Goal: Task Accomplishment & Management: Manage account settings

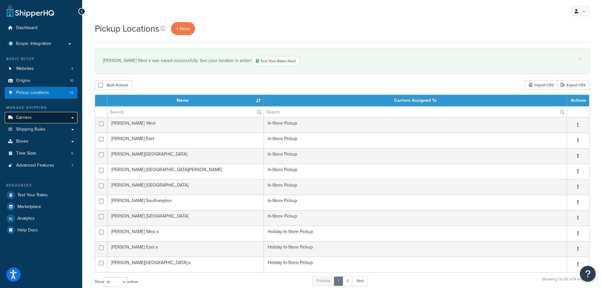
click at [22, 117] on span "Carriers" at bounding box center [23, 117] width 15 height 5
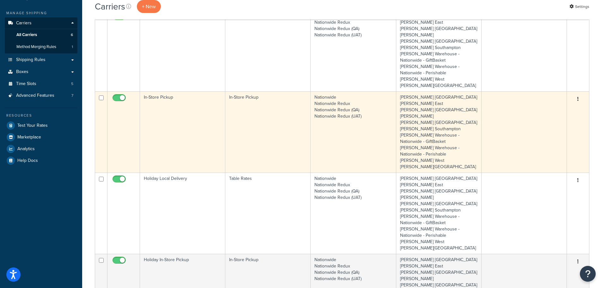
scroll to position [95, 0]
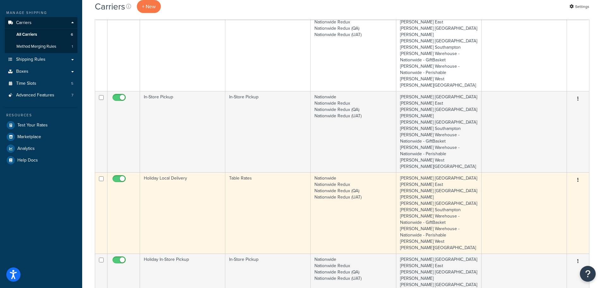
click at [190, 175] on td "Holiday Local Delivery" at bounding box center [182, 212] width 85 height 81
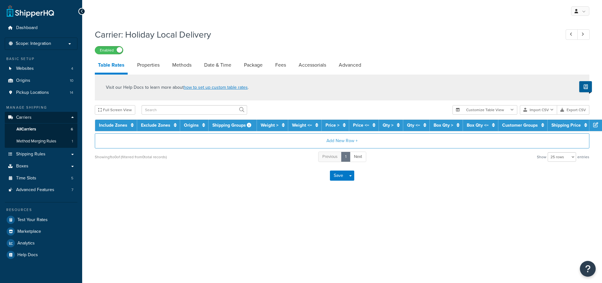
select select "25"
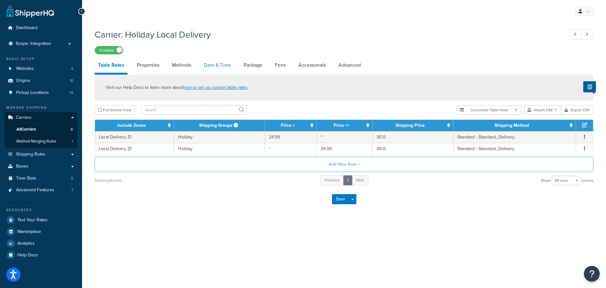
click at [209, 64] on link "Date & Time" at bounding box center [217, 64] width 33 height 15
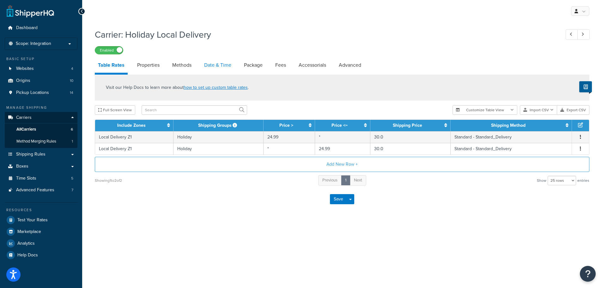
select select "yMd"
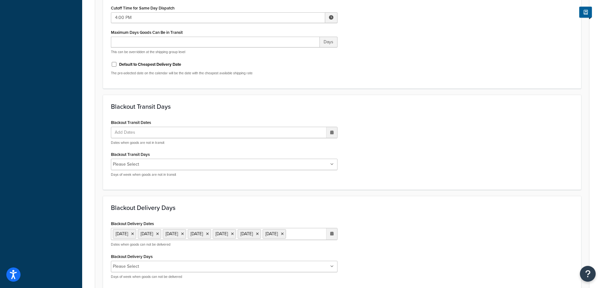
scroll to position [316, 0]
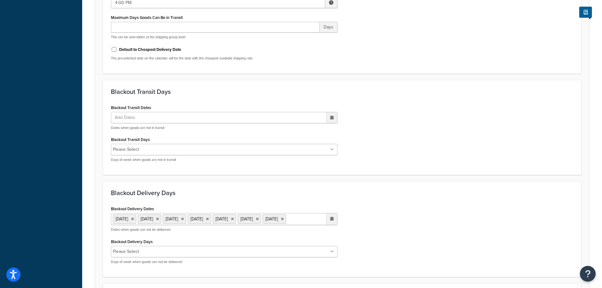
click at [204, 225] on ul "27 Aug 2025 26 Sep 2025 27 Sep 2025 28 Sep 2025 29 Sep 2025 30 Sep 2025 4 Oct 2…" at bounding box center [224, 219] width 226 height 12
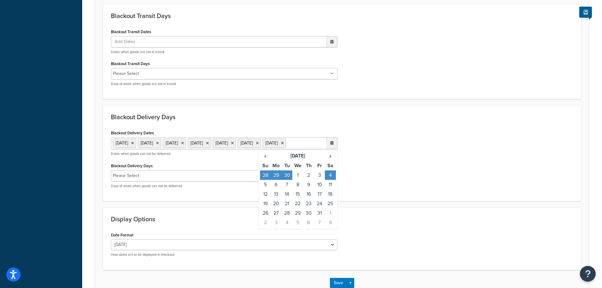
scroll to position [411, 0]
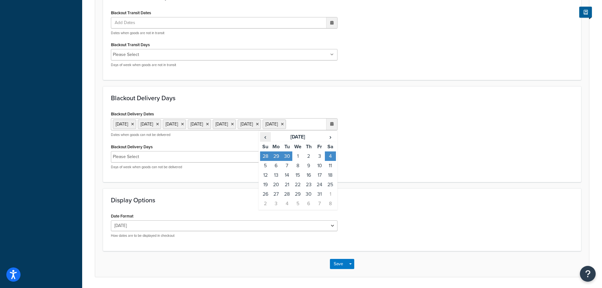
click at [265, 141] on span "‹" at bounding box center [265, 136] width 10 height 9
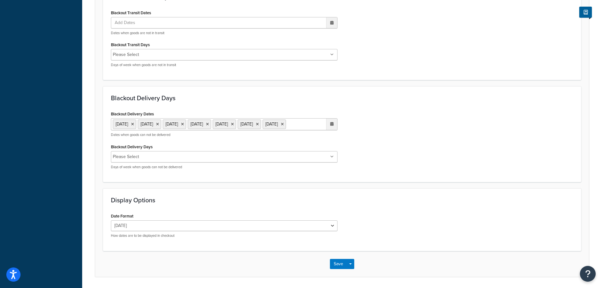
click at [401, 155] on div "Blackout Delivery Dates 27 Aug 2025 26 Sep 2025 27 Sep 2025 28 Sep 2025 29 Sep …" at bounding box center [342, 141] width 472 height 65
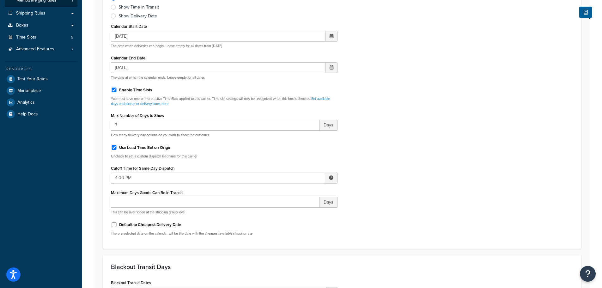
scroll to position [126, 0]
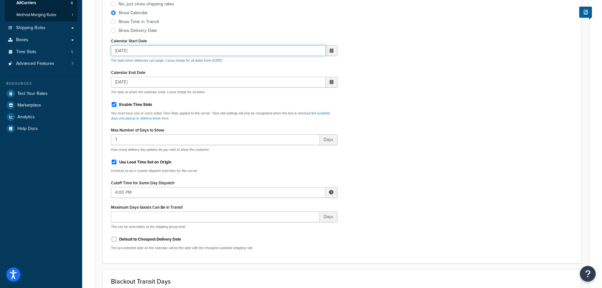
click at [170, 51] on input "07/22/2025" at bounding box center [218, 50] width 215 height 11
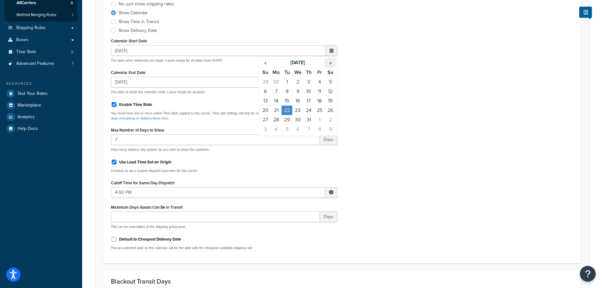
click at [330, 62] on span "›" at bounding box center [330, 62] width 10 height 9
click at [277, 110] on td "22" at bounding box center [276, 110] width 11 height 9
type input "09/22/2025"
click at [425, 88] on div "Include Delivery Date Information: No, just show shipping rates Show Calendar S…" at bounding box center [342, 122] width 472 height 266
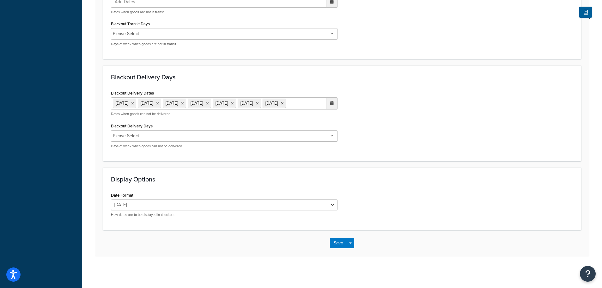
scroll to position [443, 0]
click at [266, 106] on ul "27 Aug 2025 26 Sep 2025 27 Sep 2025 28 Sep 2025 29 Sep 2025 30 Sep 2025 4 Oct 2…" at bounding box center [224, 103] width 226 height 12
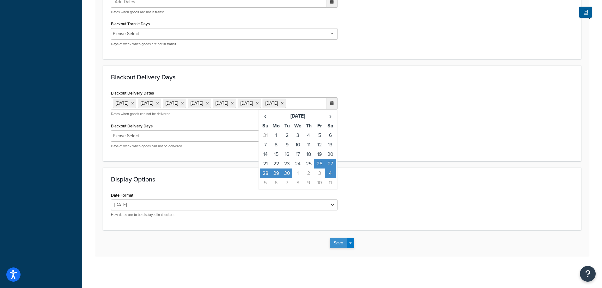
click at [340, 244] on button "Save" at bounding box center [338, 243] width 17 height 10
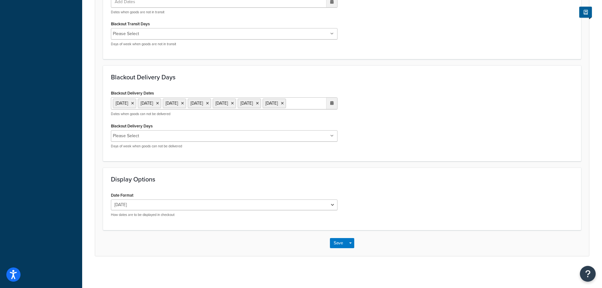
scroll to position [0, 0]
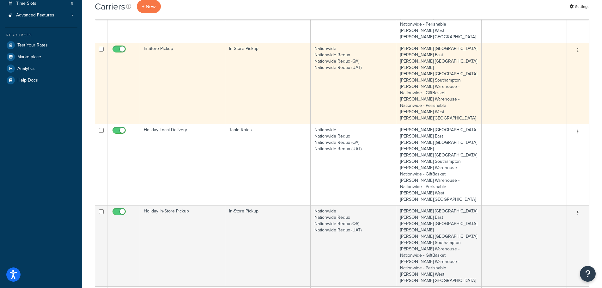
scroll to position [190, 0]
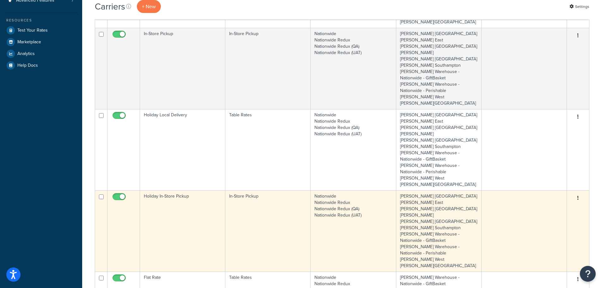
click at [176, 201] on td "Holiday In-Store Pickup" at bounding box center [182, 230] width 85 height 81
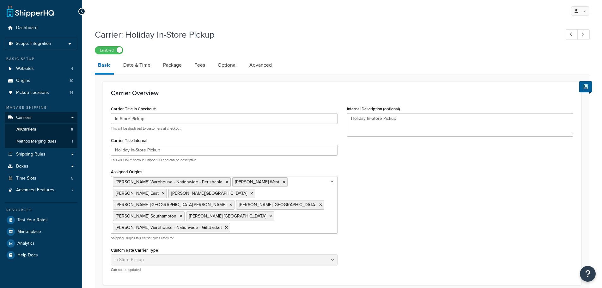
select select "pickup"
click at [142, 64] on link "Date & Time" at bounding box center [136, 64] width 33 height 15
select select "calendar"
select select "yMd"
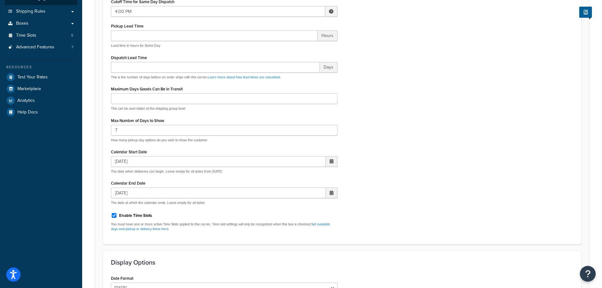
scroll to position [158, 0]
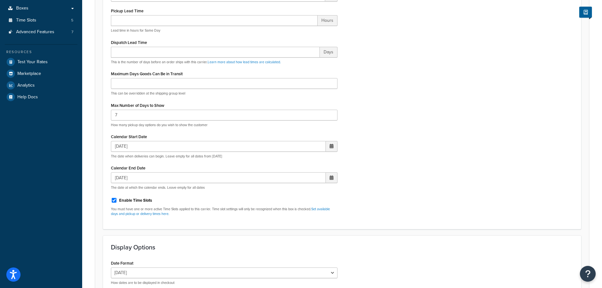
click at [333, 146] on span at bounding box center [331, 146] width 4 height 4
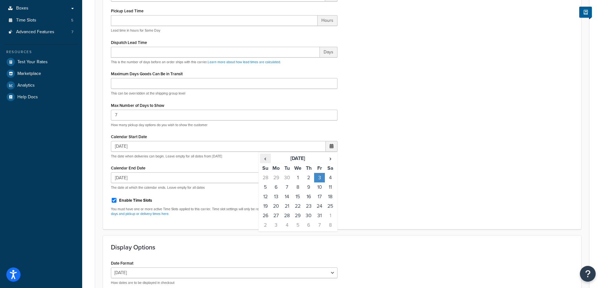
click at [265, 159] on span "‹" at bounding box center [265, 158] width 10 height 9
click at [273, 205] on td "22" at bounding box center [276, 205] width 11 height 9
type input "09/22/2025"
click at [414, 155] on div "Display Pickup Calendar No, just show shipping rates Yes, show pickup calendar …" at bounding box center [342, 89] width 472 height 263
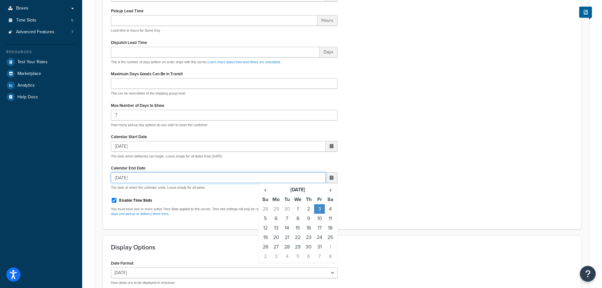
click at [298, 178] on input "10/03/2025" at bounding box center [218, 177] width 215 height 11
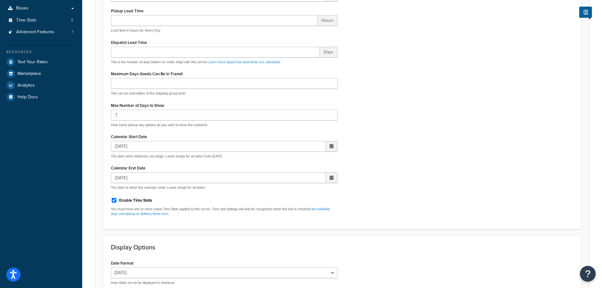
click at [401, 150] on div "Display Pickup Calendar No, just show shipping rates Yes, show pickup calendar …" at bounding box center [342, 89] width 472 height 263
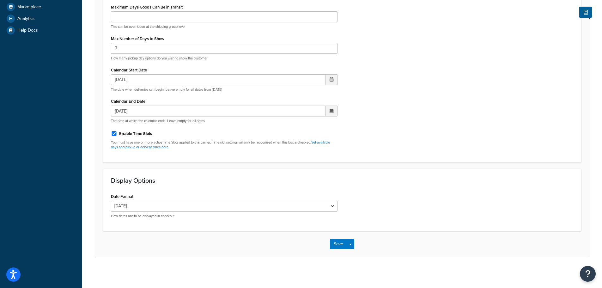
scroll to position [226, 0]
click at [336, 243] on button "Save" at bounding box center [338, 243] width 17 height 10
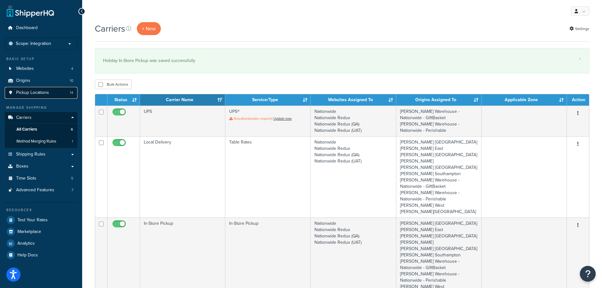
click at [33, 91] on span "Pickup Locations" at bounding box center [32, 92] width 33 height 5
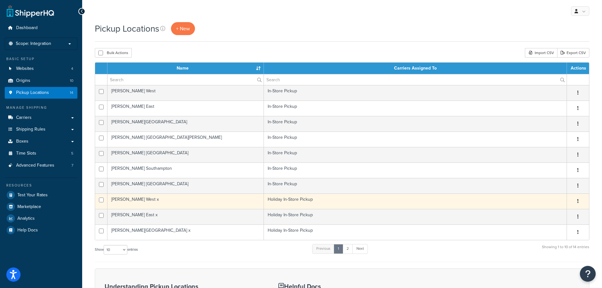
click at [155, 198] on td "[PERSON_NAME] West x" at bounding box center [185, 200] width 156 height 15
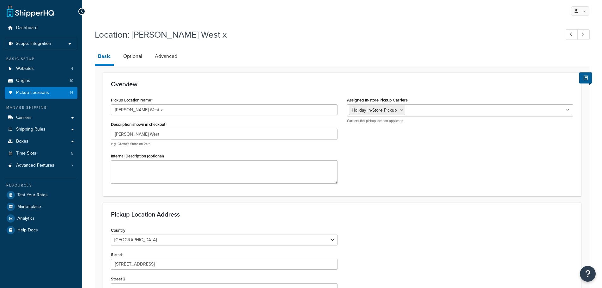
select select "32"
click at [134, 58] on link "Optional" at bounding box center [132, 56] width 25 height 15
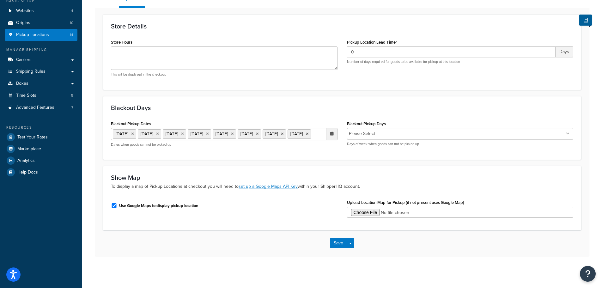
scroll to position [63, 0]
click at [255, 140] on ul "27 Aug 2025 21 Sep 2025 26 Sep 2025 27 Sep 2025 28 Sep 2025 29 Sep 2025 30 Sep …" at bounding box center [224, 134] width 226 height 12
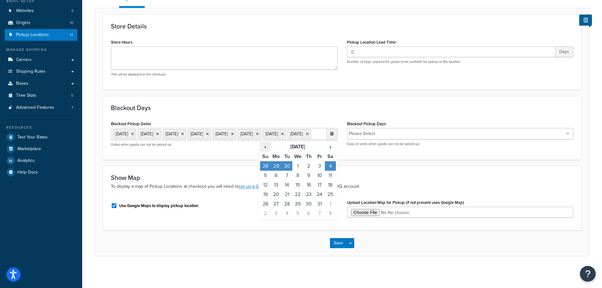
click at [265, 151] on span "‹" at bounding box center [265, 146] width 10 height 9
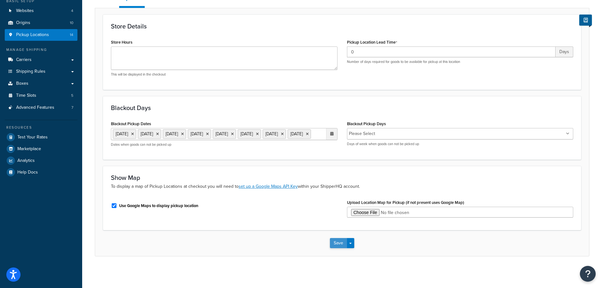
click at [336, 248] on button "Save" at bounding box center [338, 243] width 17 height 10
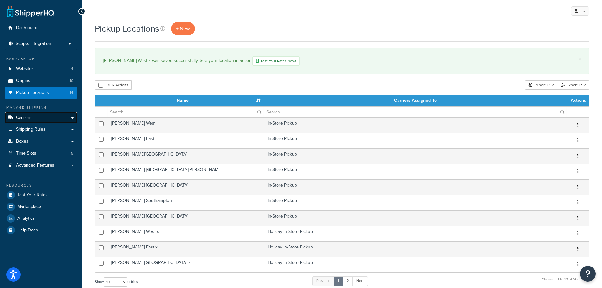
click at [36, 119] on link "Carriers" at bounding box center [41, 118] width 73 height 12
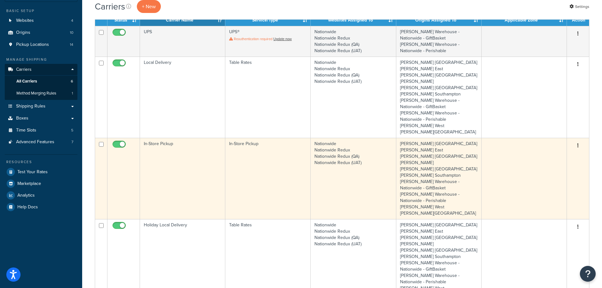
scroll to position [95, 0]
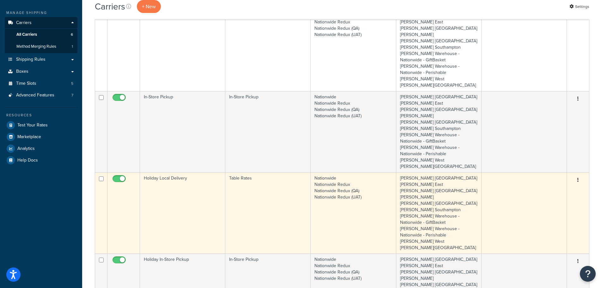
click at [179, 189] on td "Holiday Local Delivery" at bounding box center [182, 212] width 85 height 81
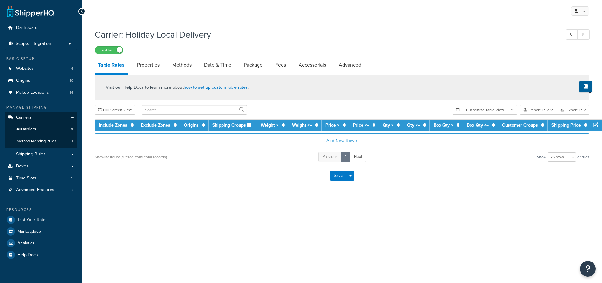
select select "25"
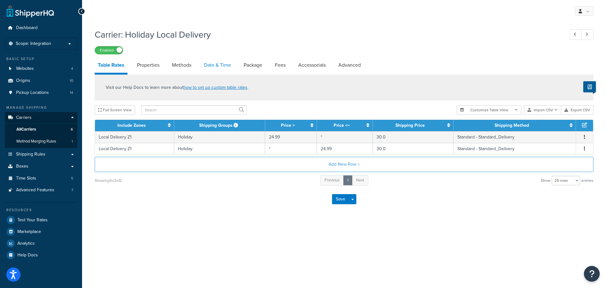
click at [225, 64] on link "Date & Time" at bounding box center [217, 64] width 33 height 15
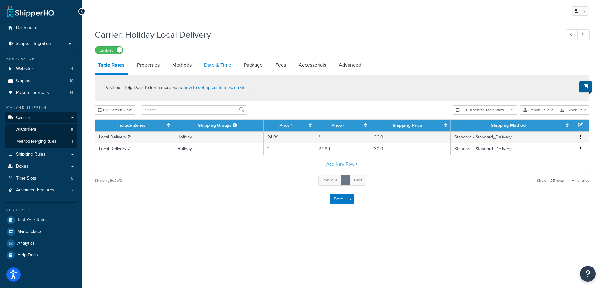
select select "yMd"
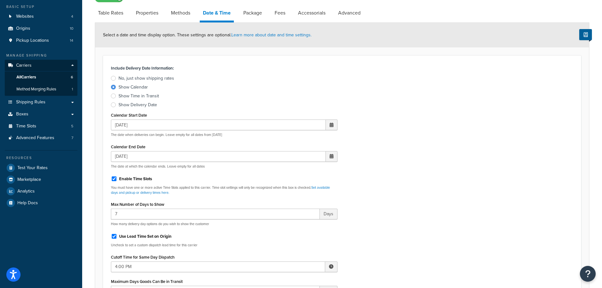
scroll to position [63, 0]
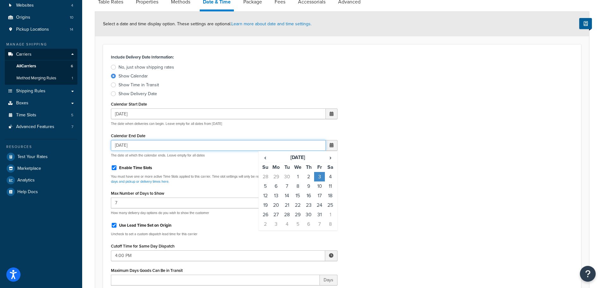
click at [156, 145] on input "10/03/2025" at bounding box center [218, 145] width 215 height 11
click at [266, 159] on span "‹" at bounding box center [265, 157] width 10 height 9
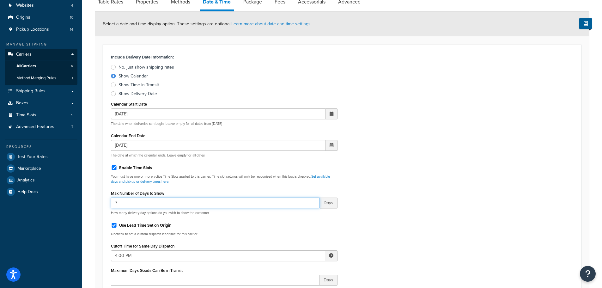
drag, startPoint x: 146, startPoint y: 203, endPoint x: 72, endPoint y: 202, distance: 74.6
type input "12"
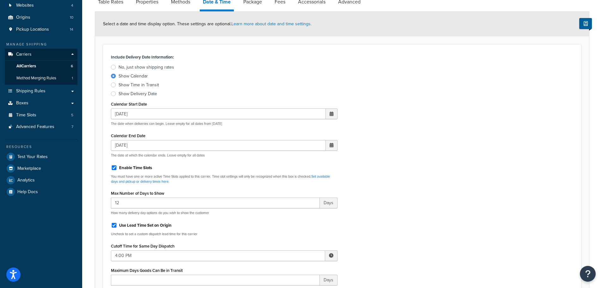
click at [436, 142] on div "Include Delivery Date Information: No, just show shipping rates Show Calendar S…" at bounding box center [342, 185] width 472 height 266
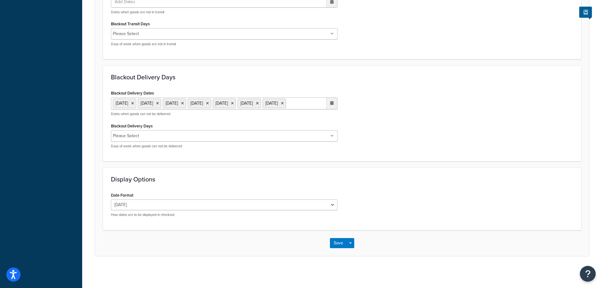
scroll to position [442, 0]
click at [342, 244] on button "Save" at bounding box center [338, 243] width 17 height 10
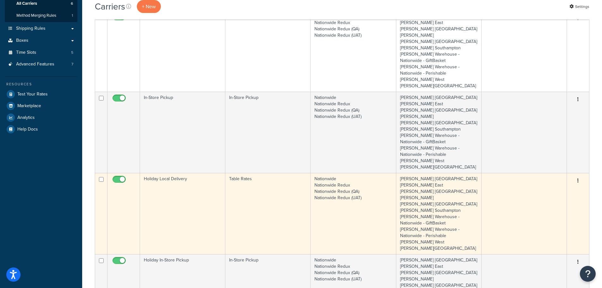
scroll to position [126, 0]
click at [177, 199] on td "Holiday Local Delivery" at bounding box center [182, 212] width 85 height 81
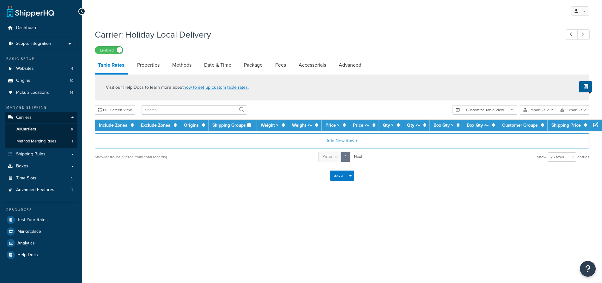
select select "25"
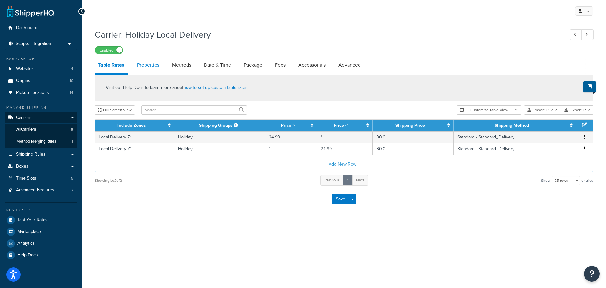
click at [147, 66] on link "Properties" at bounding box center [148, 64] width 29 height 15
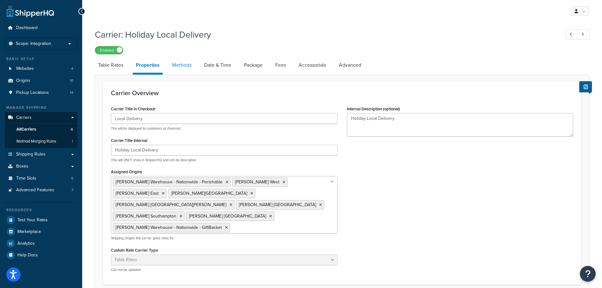
drag, startPoint x: 178, startPoint y: 66, endPoint x: 184, endPoint y: 73, distance: 9.2
click at [178, 67] on link "Methods" at bounding box center [182, 64] width 26 height 15
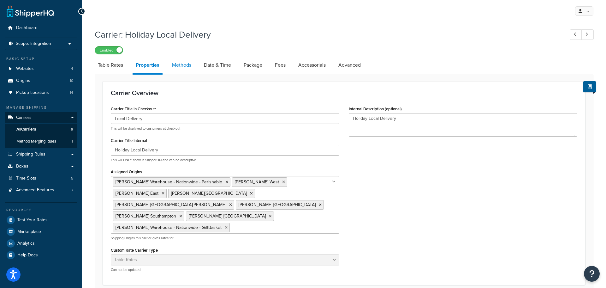
select select "25"
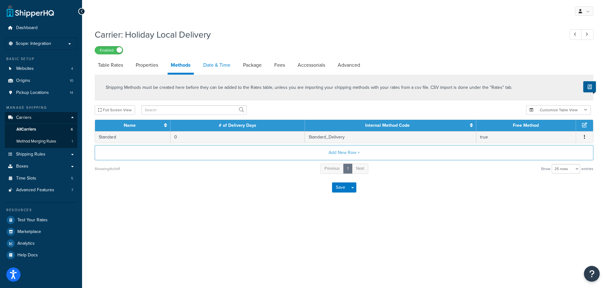
click at [219, 63] on link "Date & Time" at bounding box center [216, 64] width 33 height 15
select select "yMd"
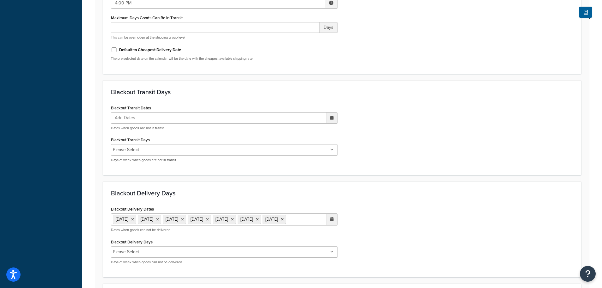
scroll to position [316, 0]
click at [218, 225] on ul "27 Aug 2025 26 Sep 2025 27 Sep 2025 28 Sep 2025 29 Sep 2025 30 Sep 2025 4 Oct 2…" at bounding box center [224, 219] width 226 height 12
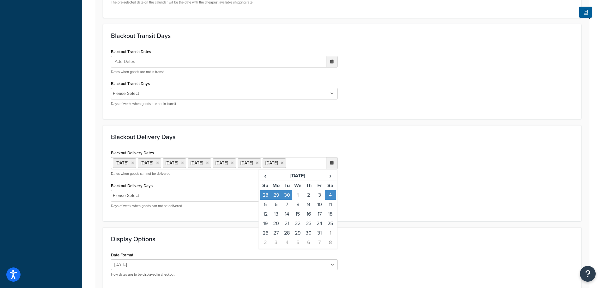
scroll to position [379, 0]
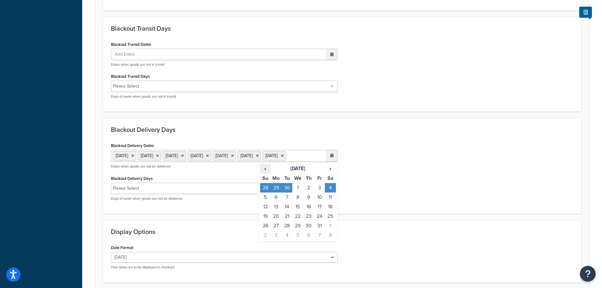
click at [266, 173] on span "‹" at bounding box center [265, 168] width 10 height 9
click at [265, 221] on td "21" at bounding box center [265, 215] width 11 height 9
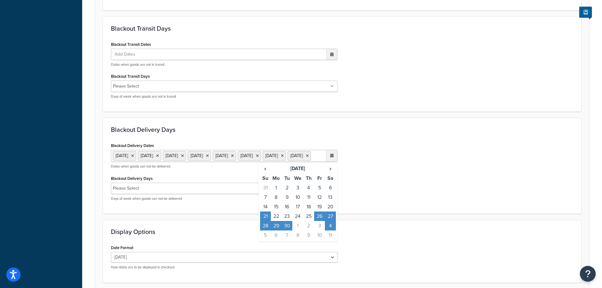
click at [264, 221] on td "21" at bounding box center [265, 215] width 11 height 9
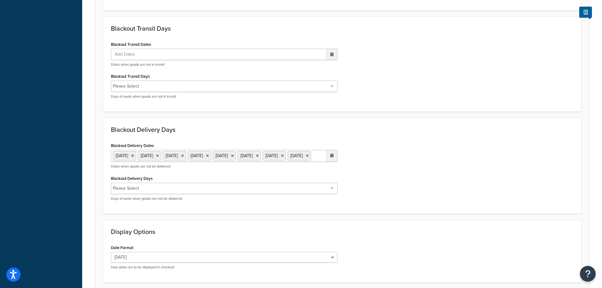
click at [389, 158] on div "Blackout Delivery Dates 27 Aug 2025 21 Sep 2025 26 Sep 2025 27 Sep 2025 28 Sep …" at bounding box center [342, 173] width 472 height 65
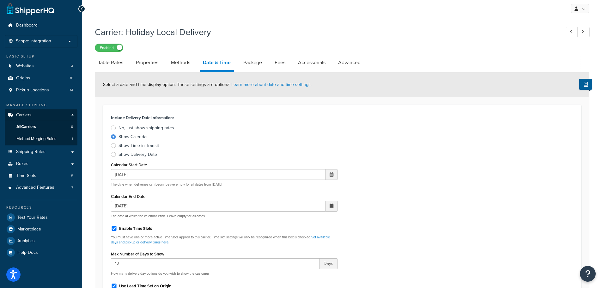
scroll to position [0, 0]
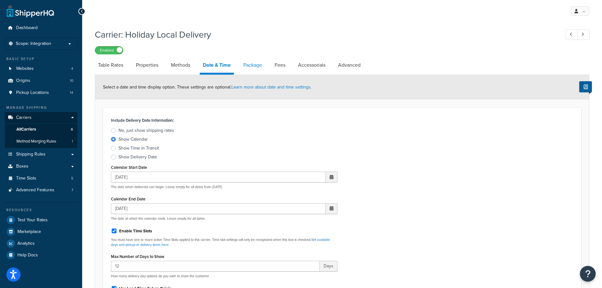
click at [257, 66] on link "Package" at bounding box center [252, 64] width 25 height 15
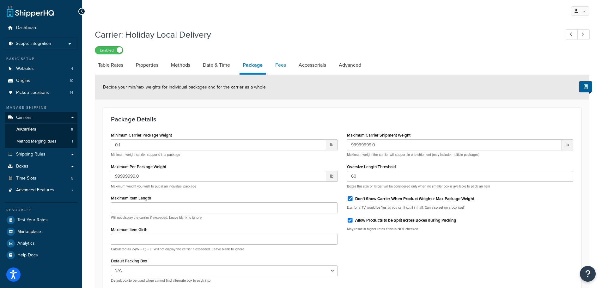
click at [280, 65] on link "Fees" at bounding box center [280, 64] width 17 height 15
select select "AFTER"
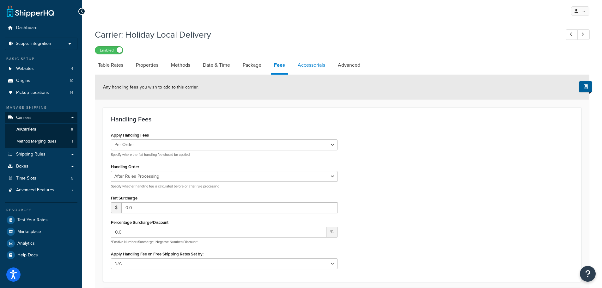
click at [309, 66] on link "Accessorials" at bounding box center [311, 64] width 34 height 15
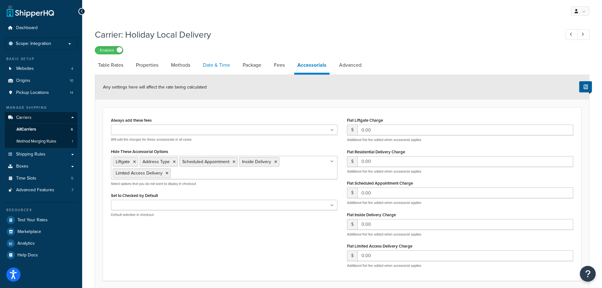
click at [225, 66] on link "Date & Time" at bounding box center [216, 64] width 33 height 15
select select "yMd"
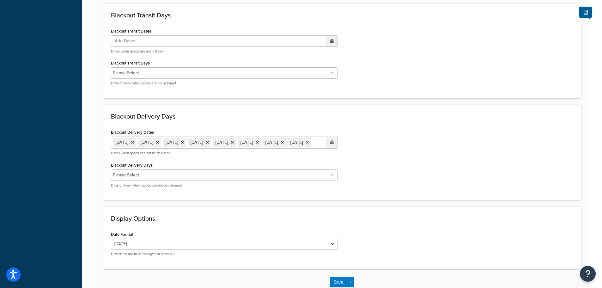
scroll to position [443, 0]
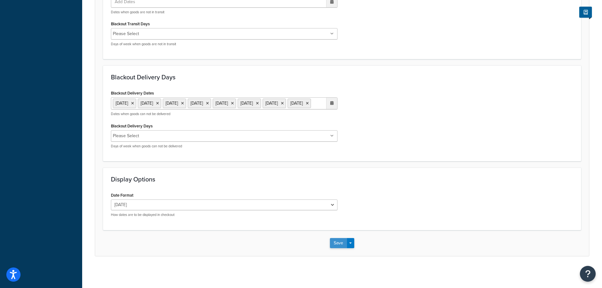
click at [339, 242] on button "Save" at bounding box center [338, 243] width 17 height 10
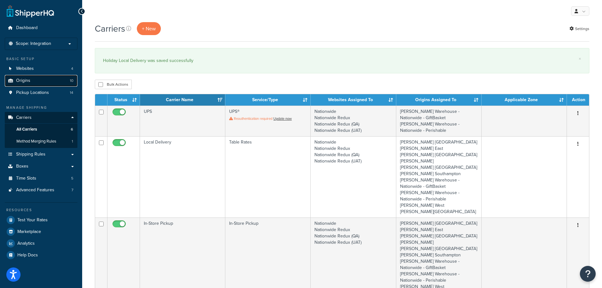
click at [33, 79] on link "Origins 10" at bounding box center [41, 81] width 73 height 12
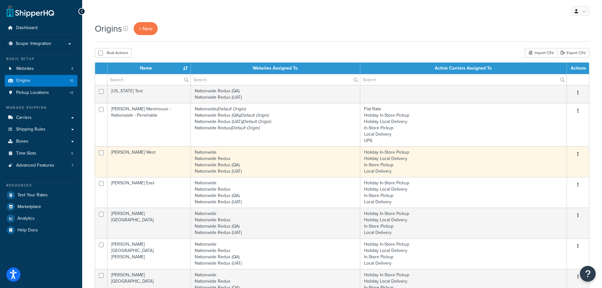
click at [250, 163] on td "Nationwide Nationwide Redux Nationwide Redux (QA) Nationwide Redux (UAT)" at bounding box center [275, 161] width 169 height 31
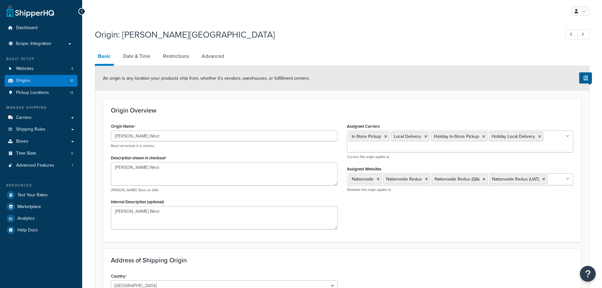
select select "32"
click at [137, 55] on link "Date & Time" at bounding box center [136, 56] width 33 height 15
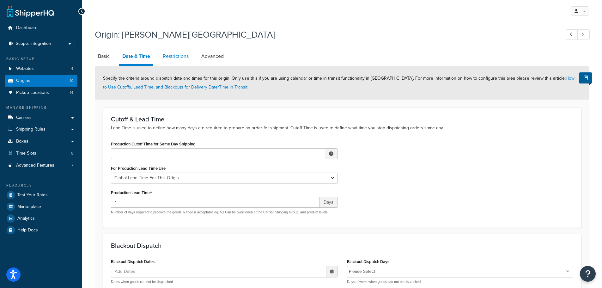
click at [172, 54] on link "Restrictions" at bounding box center [176, 56] width 32 height 15
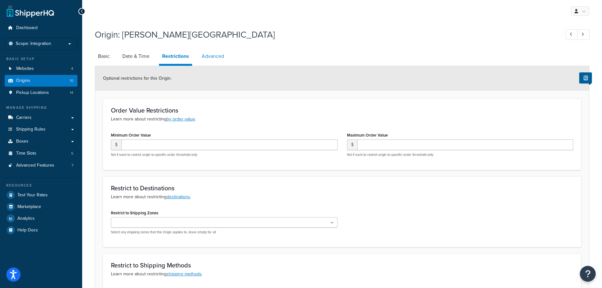
click at [213, 55] on link "Advanced" at bounding box center [212, 56] width 29 height 15
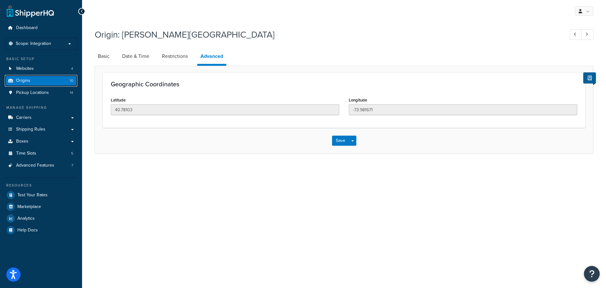
click at [32, 78] on link "Origins 10" at bounding box center [41, 81] width 73 height 12
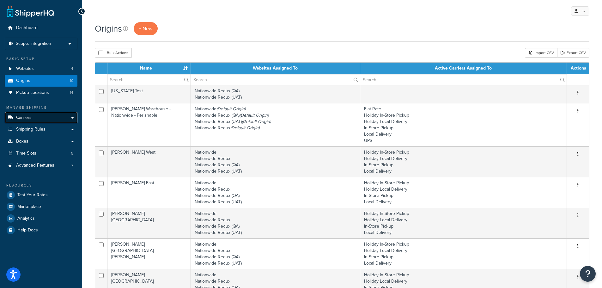
click at [33, 119] on link "Carriers" at bounding box center [41, 118] width 73 height 12
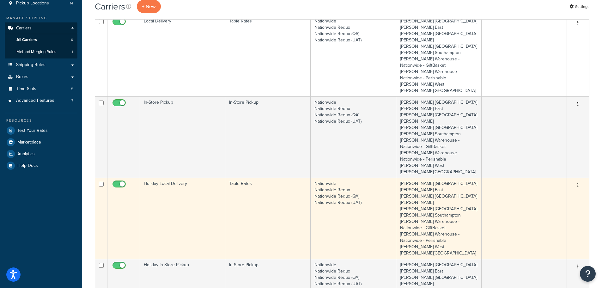
scroll to position [126, 0]
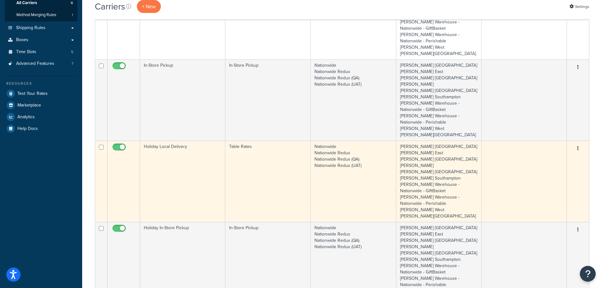
click at [186, 150] on td "Holiday Local Delivery" at bounding box center [182, 181] width 85 height 81
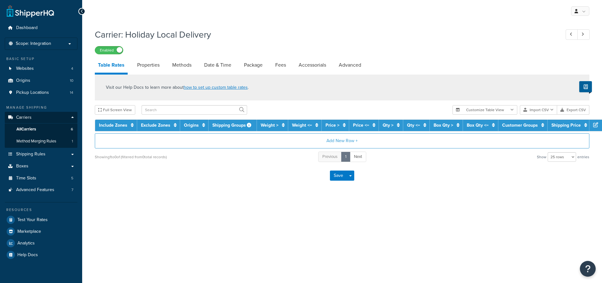
select select "25"
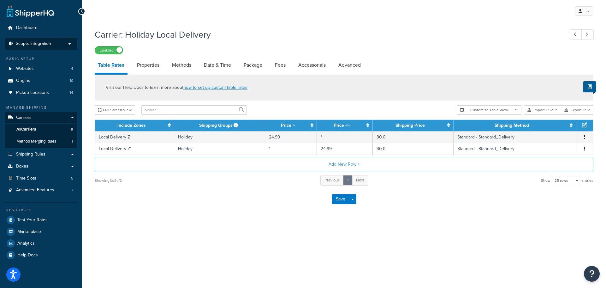
click at [45, 45] on span "Scope: Integration" at bounding box center [33, 43] width 35 height 5
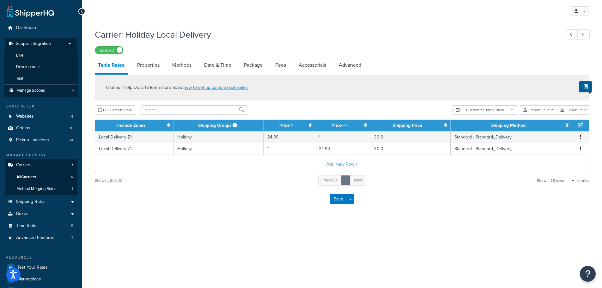
click at [46, 41] on span "Scope: Integration" at bounding box center [33, 43] width 35 height 5
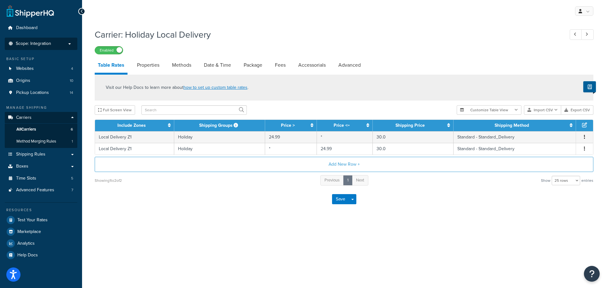
click at [45, 41] on span "Scope: Integration" at bounding box center [33, 43] width 35 height 5
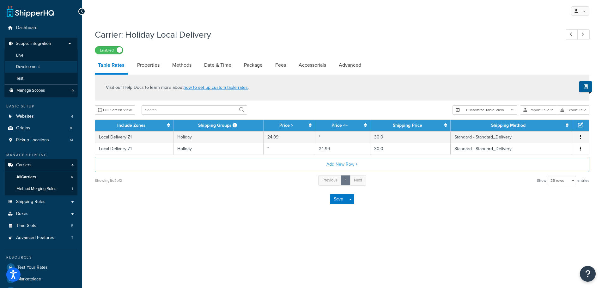
click at [31, 68] on span "Development" at bounding box center [28, 66] width 24 height 5
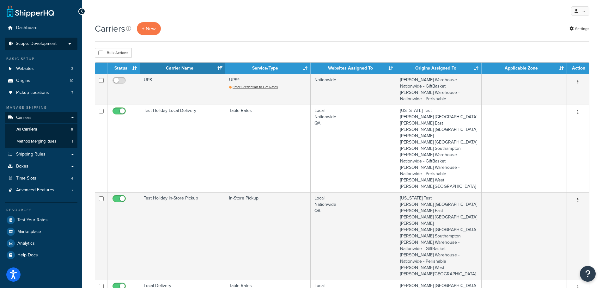
click at [50, 41] on span "Scope: Development" at bounding box center [36, 43] width 41 height 5
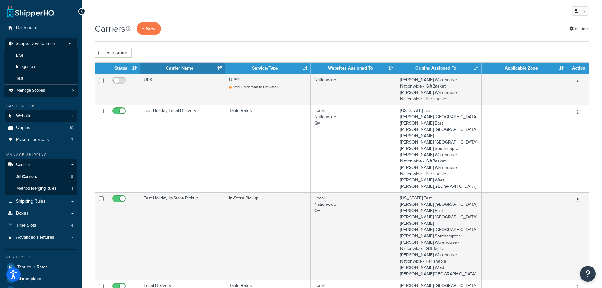
click at [33, 64] on span "Integration" at bounding box center [25, 66] width 19 height 5
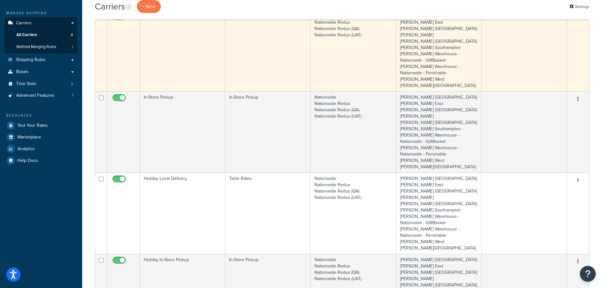
scroll to position [95, 0]
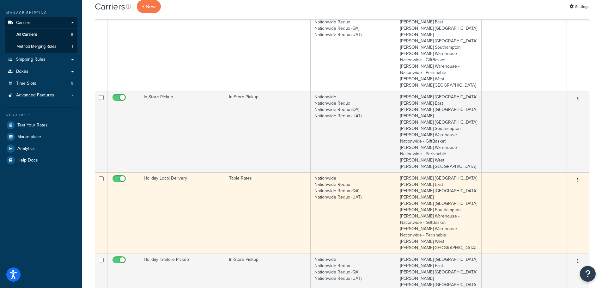
click at [180, 177] on td "Holiday Local Delivery" at bounding box center [182, 212] width 85 height 81
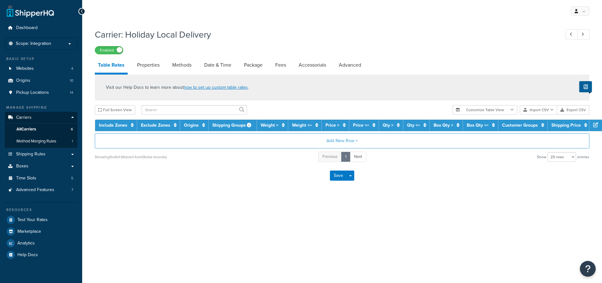
select select "25"
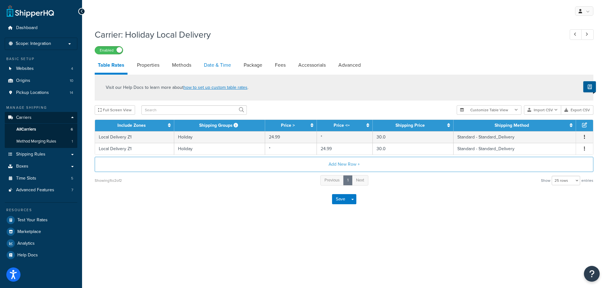
click at [215, 66] on link "Date & Time" at bounding box center [217, 64] width 33 height 15
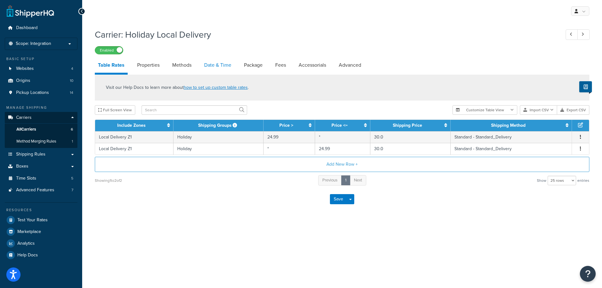
select select "yMd"
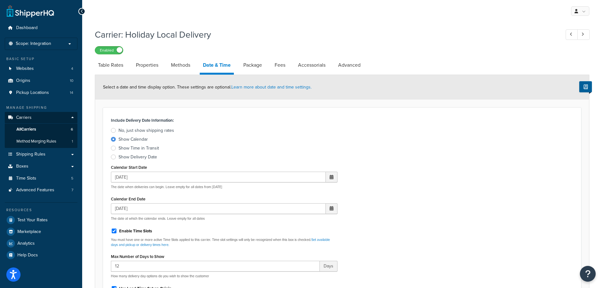
select select "25"
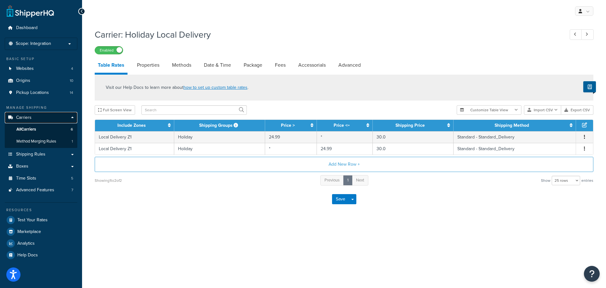
click at [24, 118] on span "Carriers" at bounding box center [23, 117] width 15 height 5
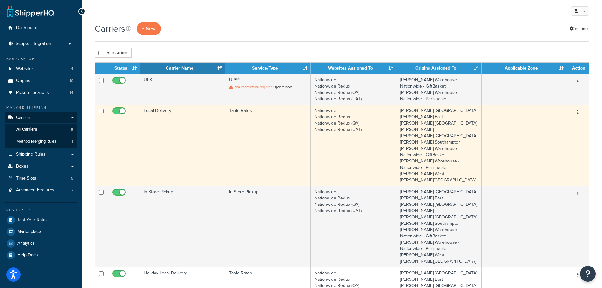
click at [176, 129] on td "Local Delivery" at bounding box center [182, 145] width 85 height 81
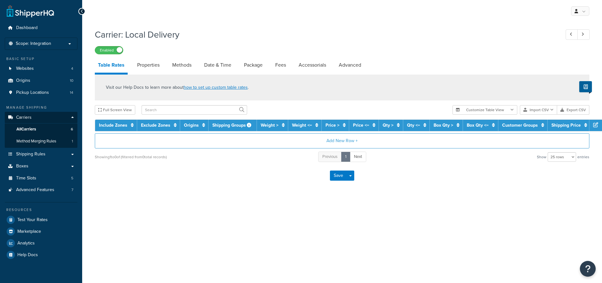
select select "25"
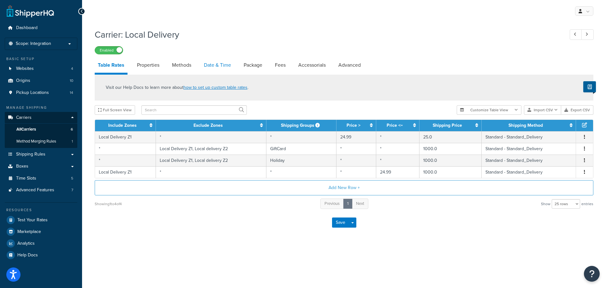
click at [215, 62] on link "Date & Time" at bounding box center [217, 64] width 33 height 15
select select "yMd"
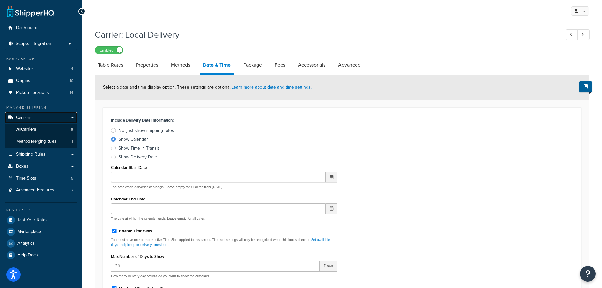
click at [34, 118] on link "Carriers" at bounding box center [41, 118] width 73 height 12
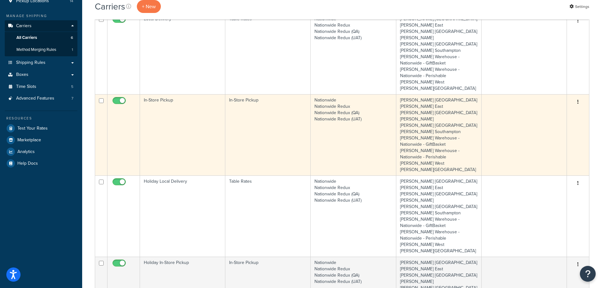
scroll to position [95, 0]
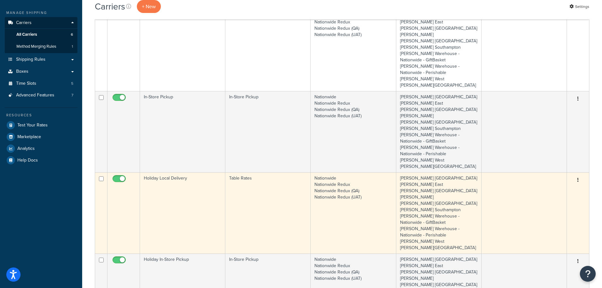
click at [178, 176] on td "Holiday Local Delivery" at bounding box center [182, 212] width 85 height 81
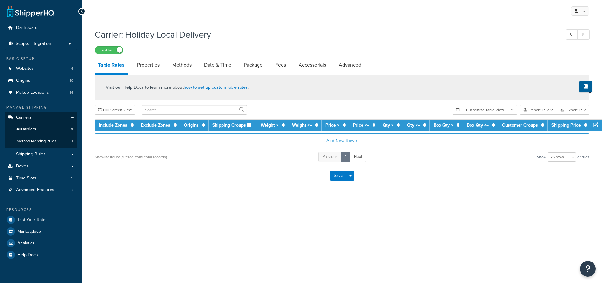
select select "25"
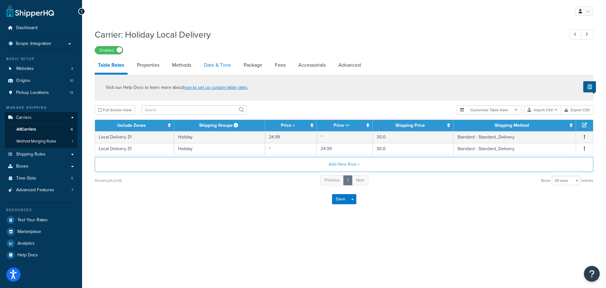
click at [211, 63] on link "Date & Time" at bounding box center [217, 64] width 33 height 15
select select "yMd"
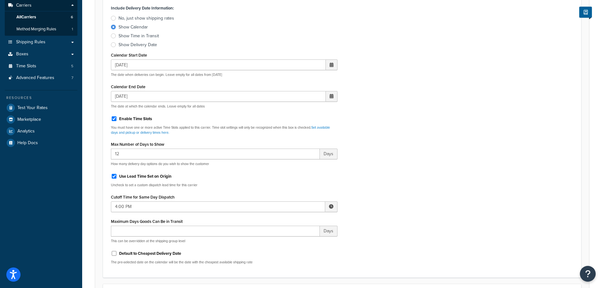
scroll to position [126, 0]
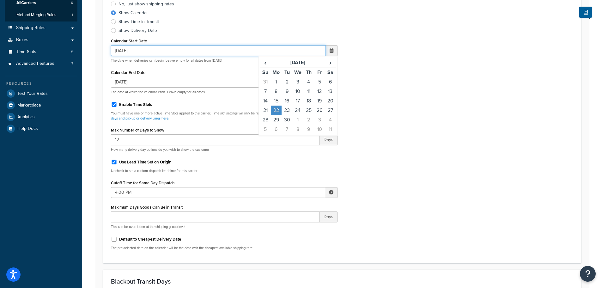
click at [149, 50] on input "09/22/2025" at bounding box center [218, 50] width 215 height 11
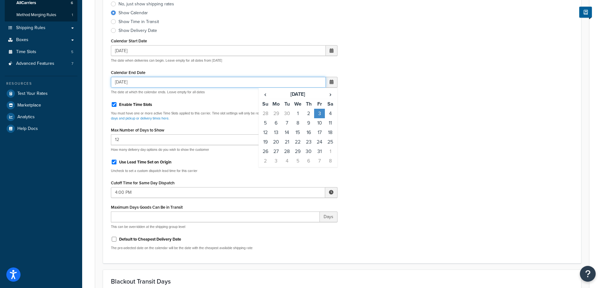
click at [151, 84] on input "10/03/2025" at bounding box center [218, 82] width 215 height 11
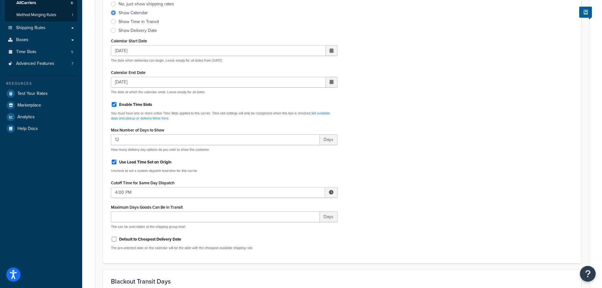
click at [234, 161] on div "Use Lead Time Set on Origin" at bounding box center [224, 161] width 226 height 9
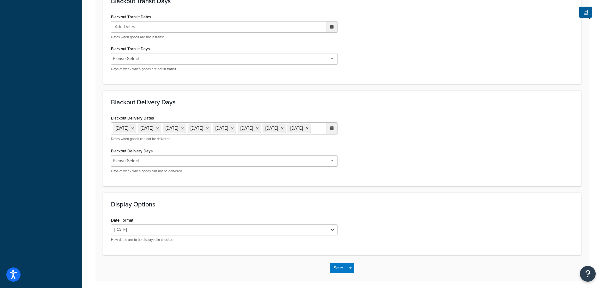
scroll to position [411, 0]
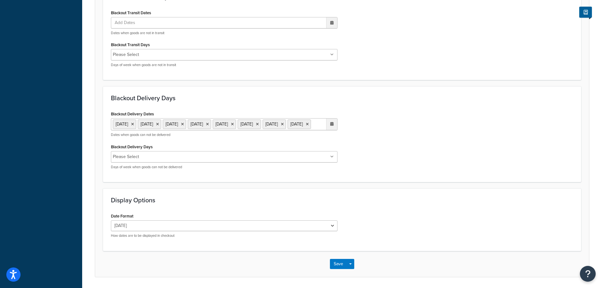
click at [254, 130] on ul "27 Aug 2025 21 Sep 2025 26 Sep 2025 27 Sep 2025 28 Sep 2025 29 Sep 2025 30 Sep …" at bounding box center [224, 124] width 226 height 12
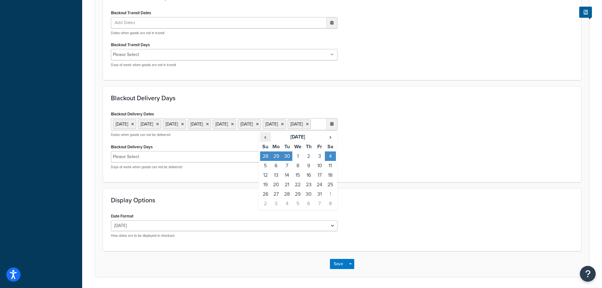
click at [266, 141] on span "‹" at bounding box center [265, 136] width 10 height 9
click at [411, 132] on div "Blackout Delivery Dates 27 Aug 2025 21 Sep 2025 26 Sep 2025 27 Sep 2025 28 Sep …" at bounding box center [342, 141] width 472 height 65
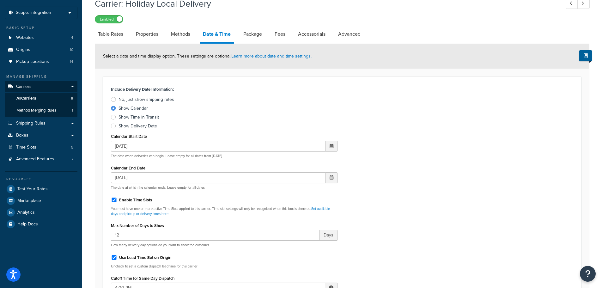
scroll to position [0, 0]
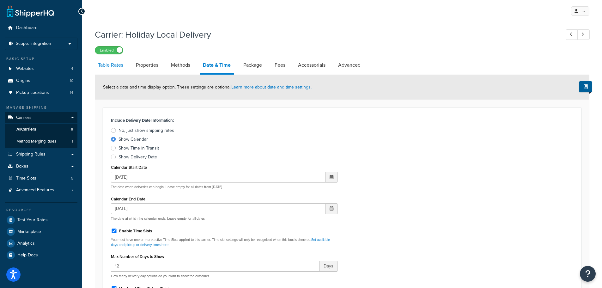
click at [119, 63] on link "Table Rates" at bounding box center [111, 64] width 32 height 15
select select "25"
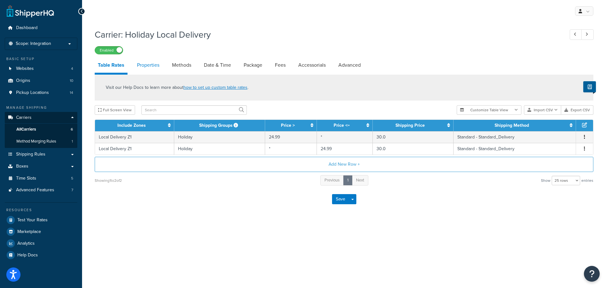
click at [148, 66] on link "Properties" at bounding box center [148, 64] width 29 height 15
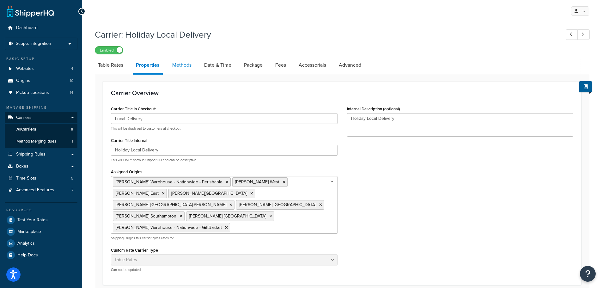
click at [184, 65] on link "Methods" at bounding box center [182, 64] width 26 height 15
select select "25"
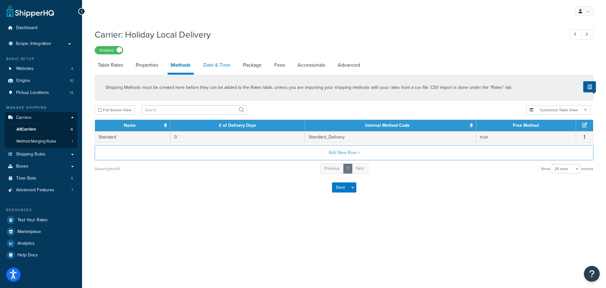
click at [220, 66] on link "Date & Time" at bounding box center [216, 64] width 33 height 15
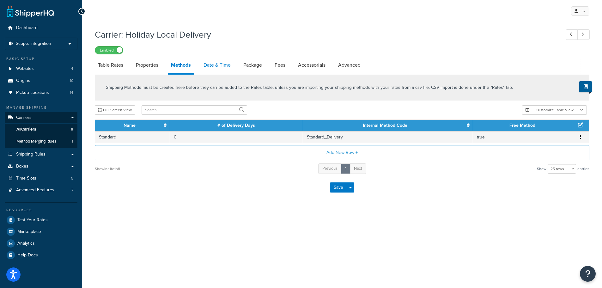
select select "yMd"
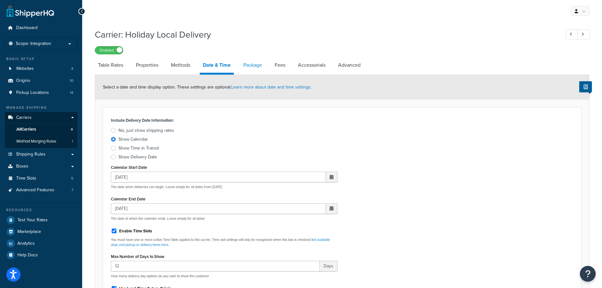
click at [252, 64] on link "Package" at bounding box center [252, 64] width 25 height 15
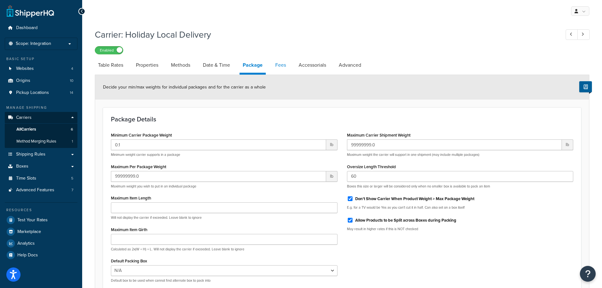
click at [287, 65] on link "Fees" at bounding box center [280, 64] width 17 height 15
select select "AFTER"
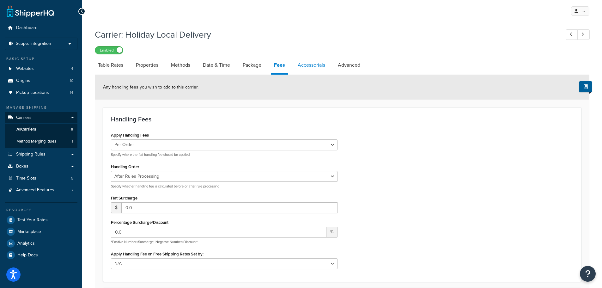
click at [311, 66] on link "Accessorials" at bounding box center [311, 64] width 34 height 15
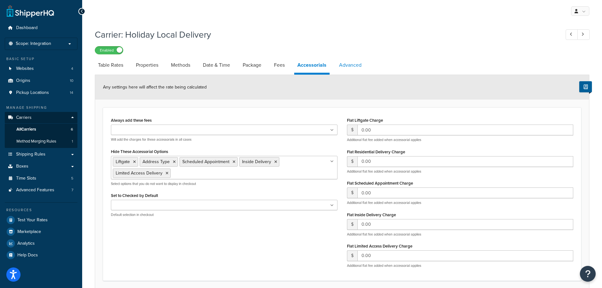
click at [350, 63] on link "Advanced" at bounding box center [350, 64] width 29 height 15
select select "false"
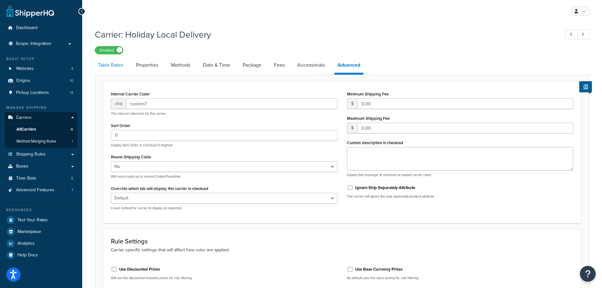
click at [110, 64] on link "Table Rates" at bounding box center [111, 64] width 32 height 15
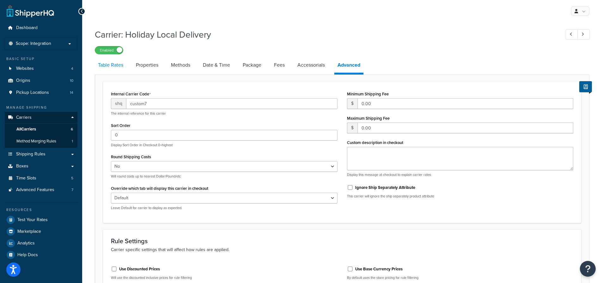
select select "25"
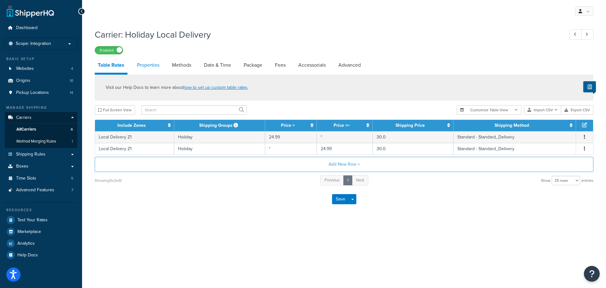
click at [143, 63] on link "Properties" at bounding box center [148, 64] width 29 height 15
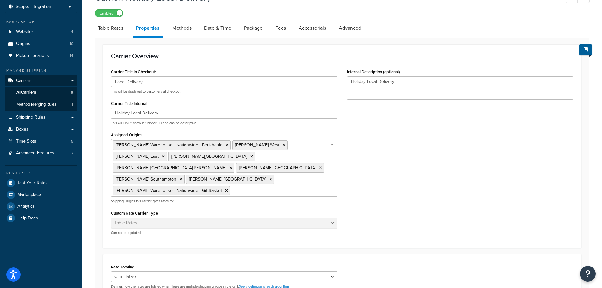
scroll to position [11, 0]
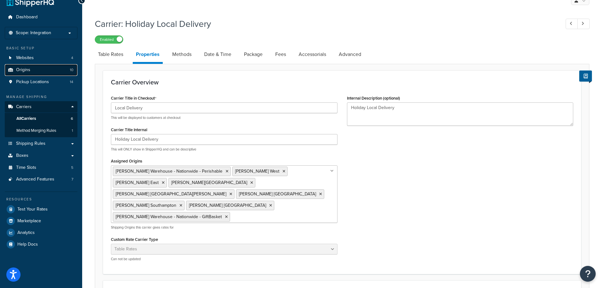
click at [27, 67] on span "Origins" at bounding box center [23, 69] width 14 height 5
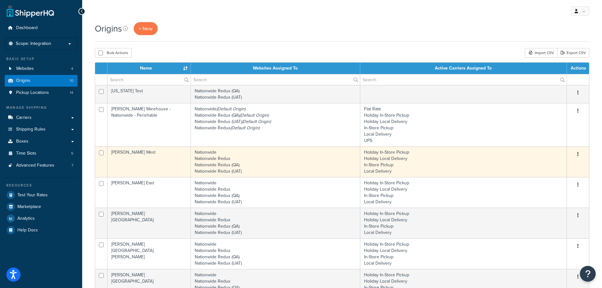
click at [245, 167] on td "Nationwide Nationwide Redux Nationwide Redux (QA) Nationwide Redux (UAT)" at bounding box center [275, 161] width 169 height 31
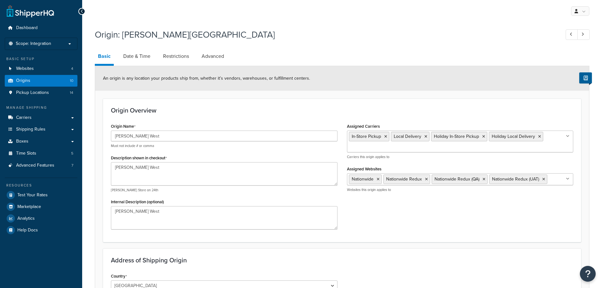
select select "32"
click at [139, 55] on link "Date & Time" at bounding box center [136, 56] width 33 height 15
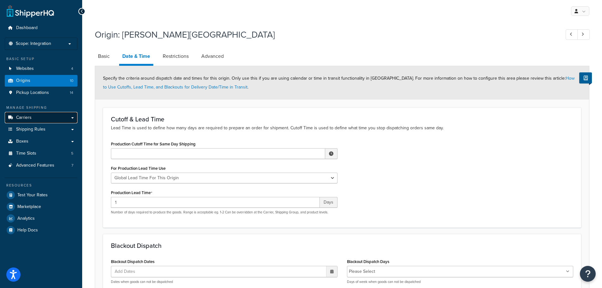
click at [29, 118] on span "Carriers" at bounding box center [23, 117] width 15 height 5
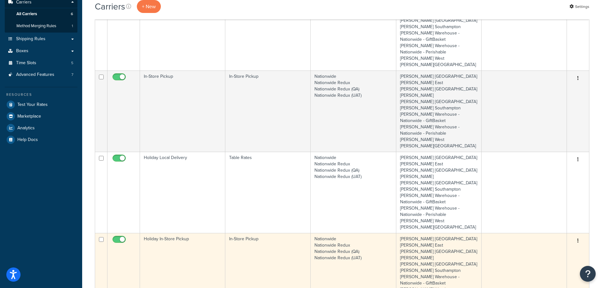
scroll to position [126, 0]
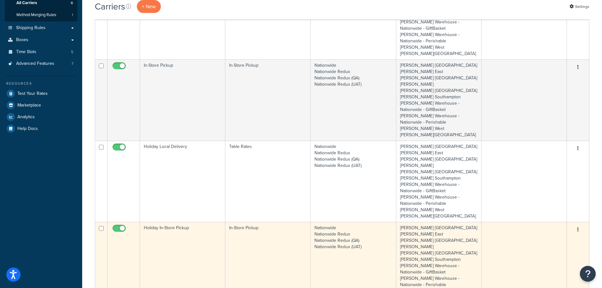
click at [181, 222] on td "Holiday In-Store Pickup" at bounding box center [182, 262] width 85 height 81
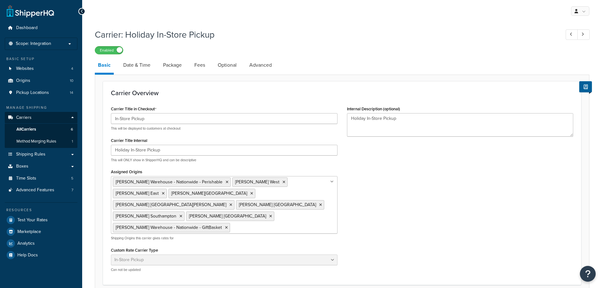
select select "pickup"
click at [141, 64] on link "Date & Time" at bounding box center [136, 64] width 33 height 15
select select "calendar"
select select "yMd"
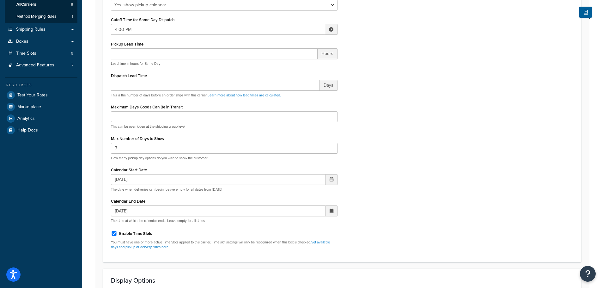
scroll to position [126, 0]
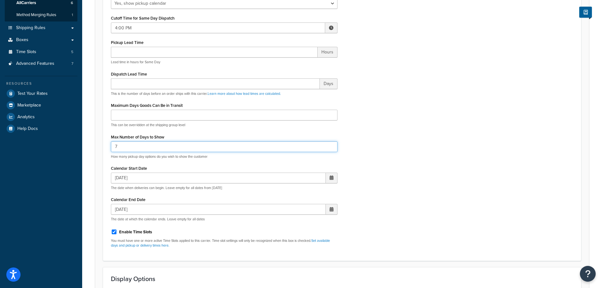
drag, startPoint x: 132, startPoint y: 151, endPoint x: 112, endPoint y: 153, distance: 20.0
click at [102, 143] on form "Choose if you want to offer your customers the ability to choose the date they …" at bounding box center [342, 152] width 494 height 407
type input "12"
click at [493, 169] on div "Display Pickup Calendar No, just show shipping rates Yes, show pickup calendar …" at bounding box center [342, 120] width 472 height 263
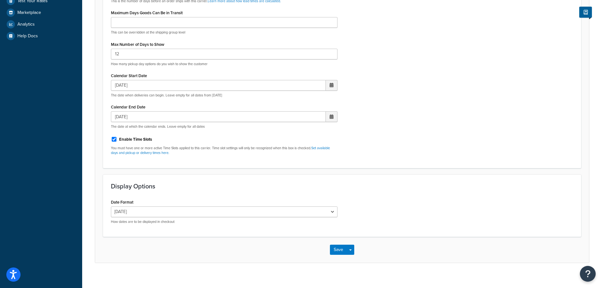
scroll to position [226, 0]
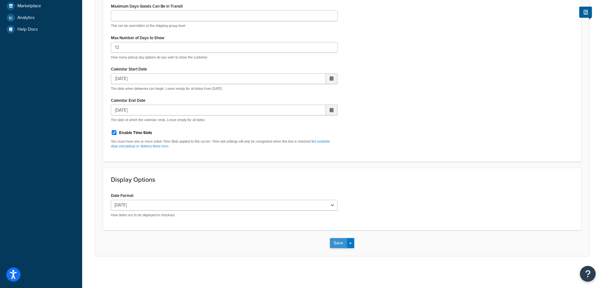
click at [342, 242] on button "Save" at bounding box center [338, 243] width 17 height 10
